Goal: Task Accomplishment & Management: Use online tool/utility

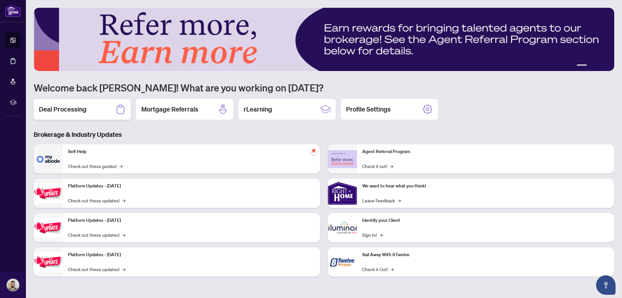
click at [72, 103] on div "Deal Processing" at bounding box center [82, 109] width 97 height 21
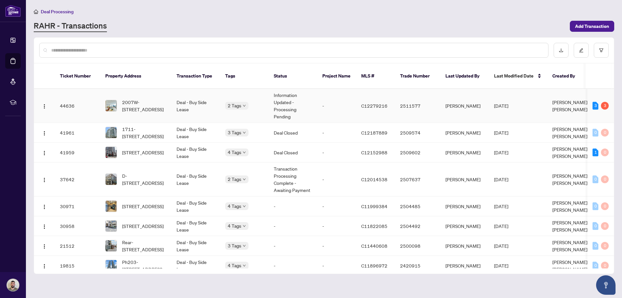
click at [601, 102] on div "3" at bounding box center [605, 106] width 8 height 8
click at [234, 98] on body "Dashboard Deal Processing Mortgage Referrals rLearning [PERSON_NAME] [PERSON_NA…" at bounding box center [311, 149] width 622 height 298
click at [240, 110] on span "Requires Additional Docs" at bounding box center [261, 112] width 49 height 7
click at [239, 114] on span "Requires Additional Docs" at bounding box center [261, 112] width 49 height 7
click at [131, 99] on span "2007W-[STREET_ADDRESS]" at bounding box center [144, 106] width 44 height 14
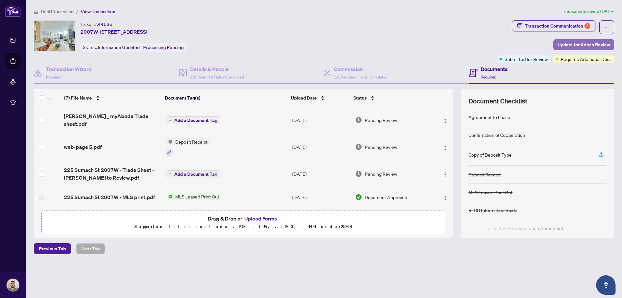
click at [603, 44] on span "Update for Admin Review" at bounding box center [584, 45] width 53 height 10
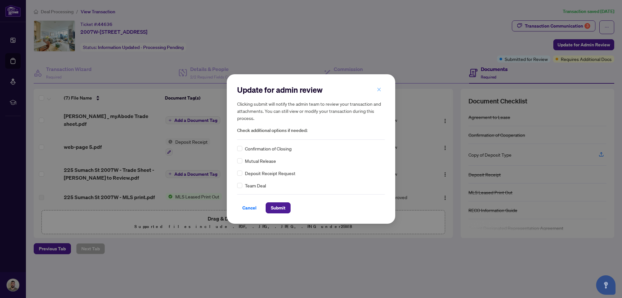
click at [381, 90] on icon "close" at bounding box center [380, 90] width 4 height 4
